Goal: Transaction & Acquisition: Purchase product/service

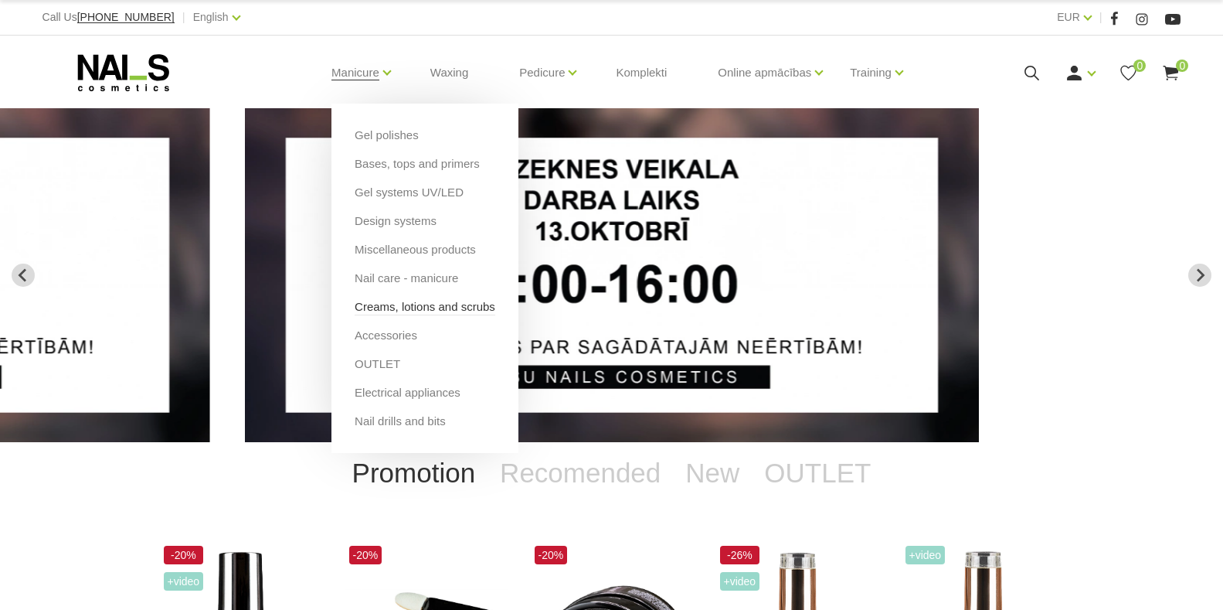
click at [366, 309] on link "Creams, lotions and scrubs" at bounding box center [425, 306] width 141 height 17
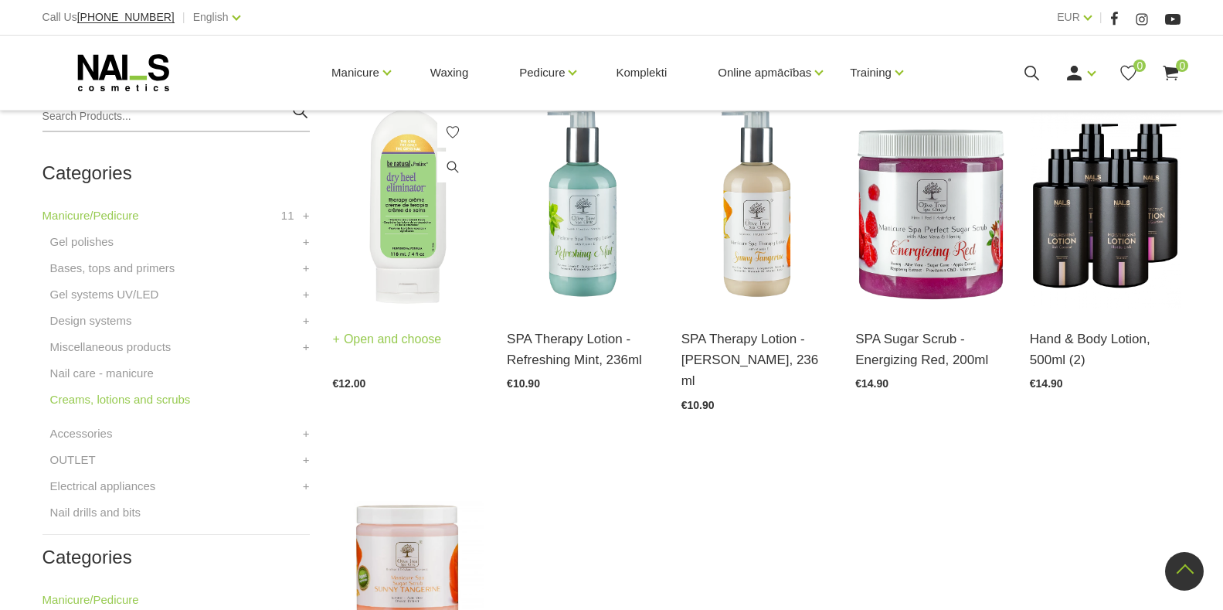
scroll to position [386, 0]
